Goal: Task Accomplishment & Management: Manage account settings

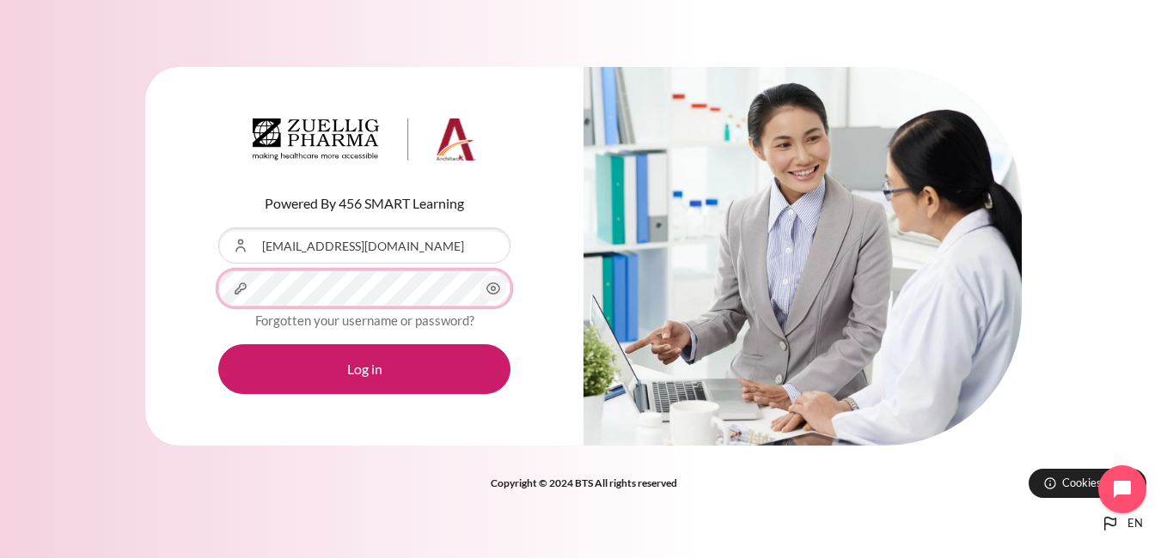
click at [218, 345] on button "Log in" at bounding box center [364, 370] width 292 height 50
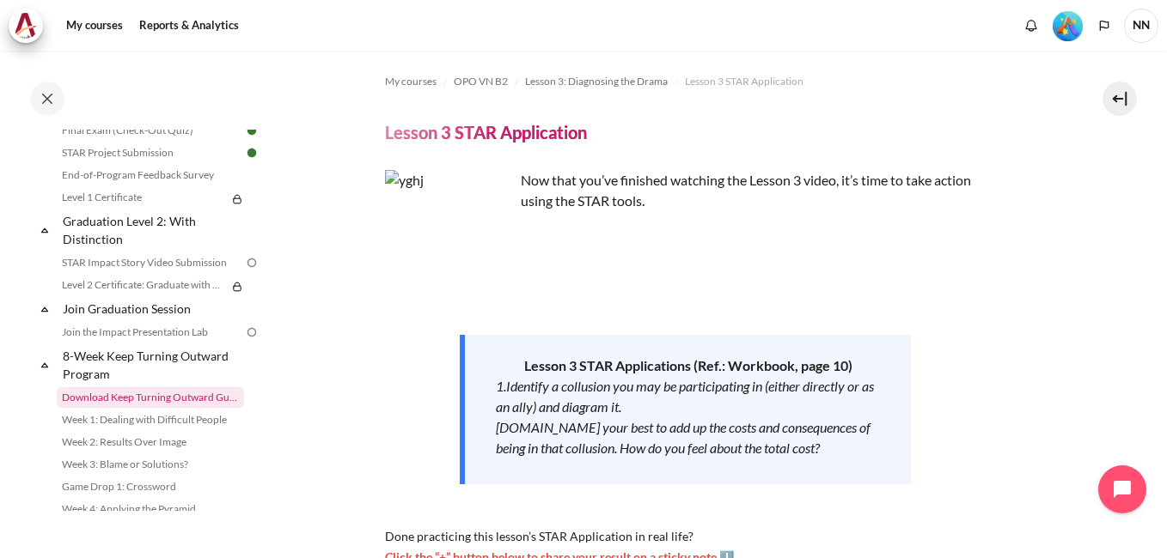
scroll to position [2061, 0]
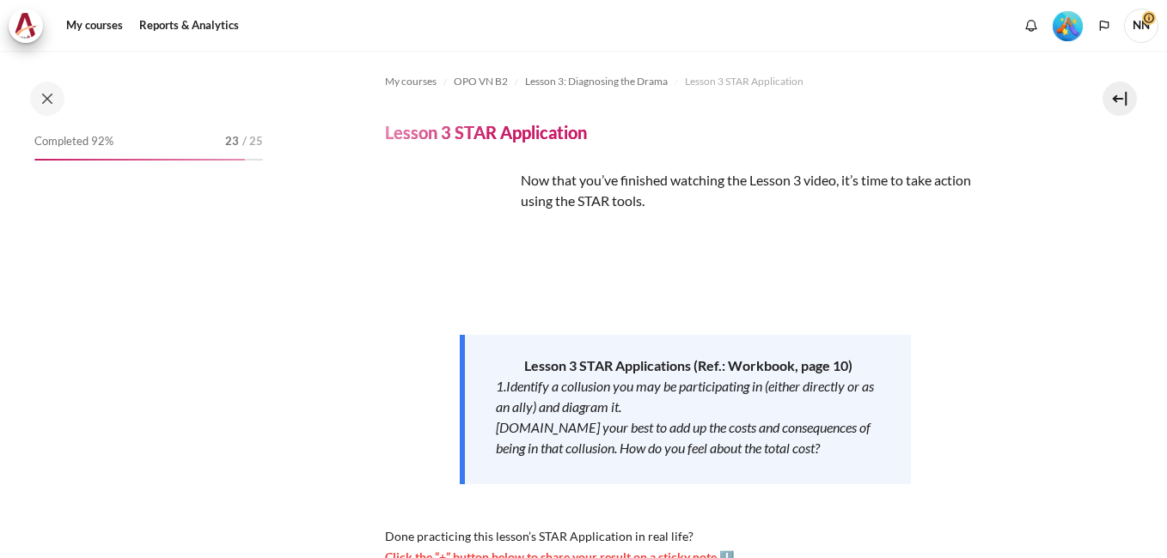
scroll to position [460, 0]
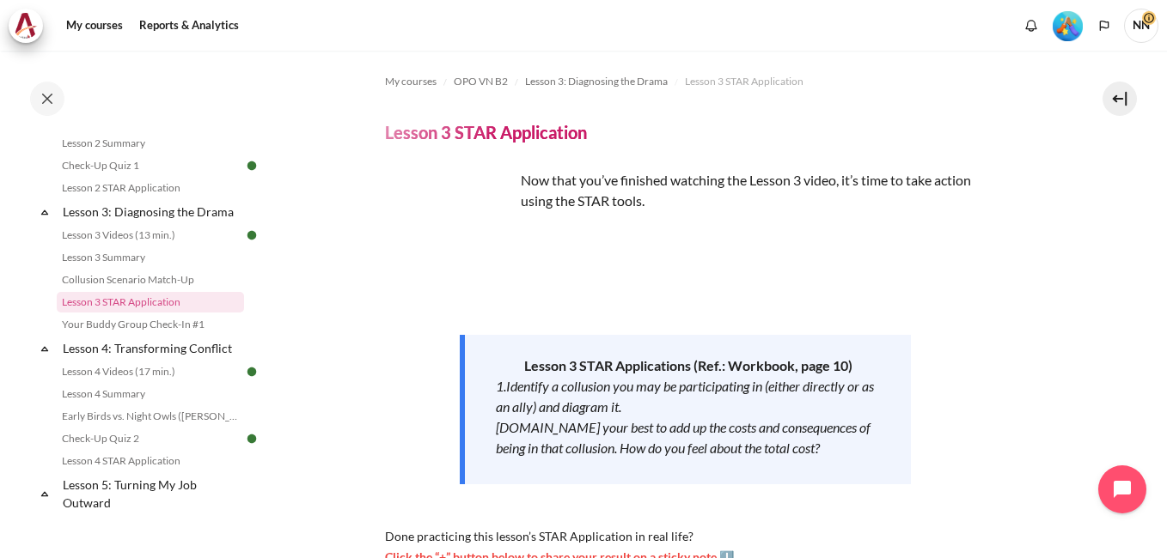
click at [1146, 27] on span "NN" at bounding box center [1141, 26] width 34 height 34
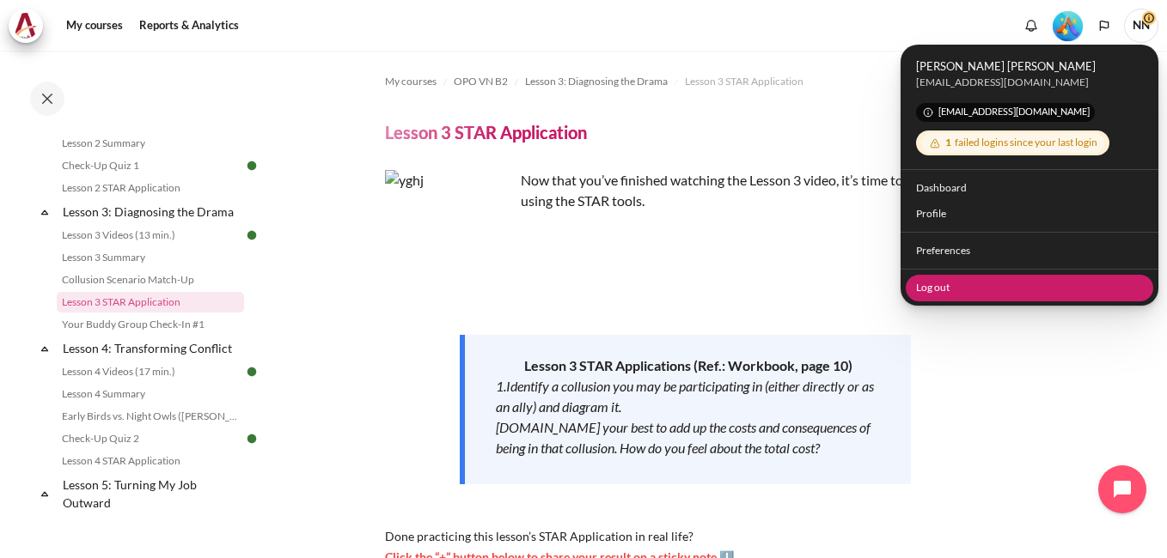
click at [941, 290] on link "Log out" at bounding box center [1030, 287] width 248 height 27
